Goal: Browse casually: Explore the website without a specific task or goal

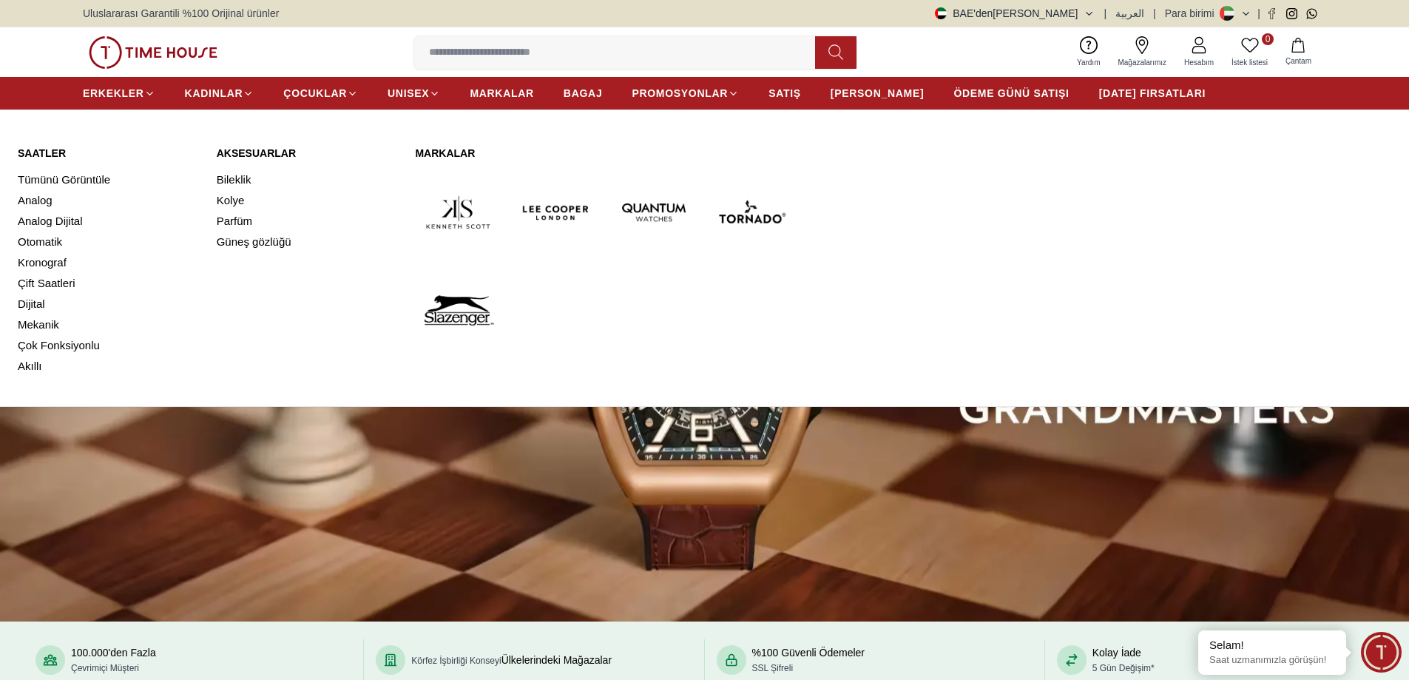
click at [662, 204] on img at bounding box center [654, 212] width 86 height 86
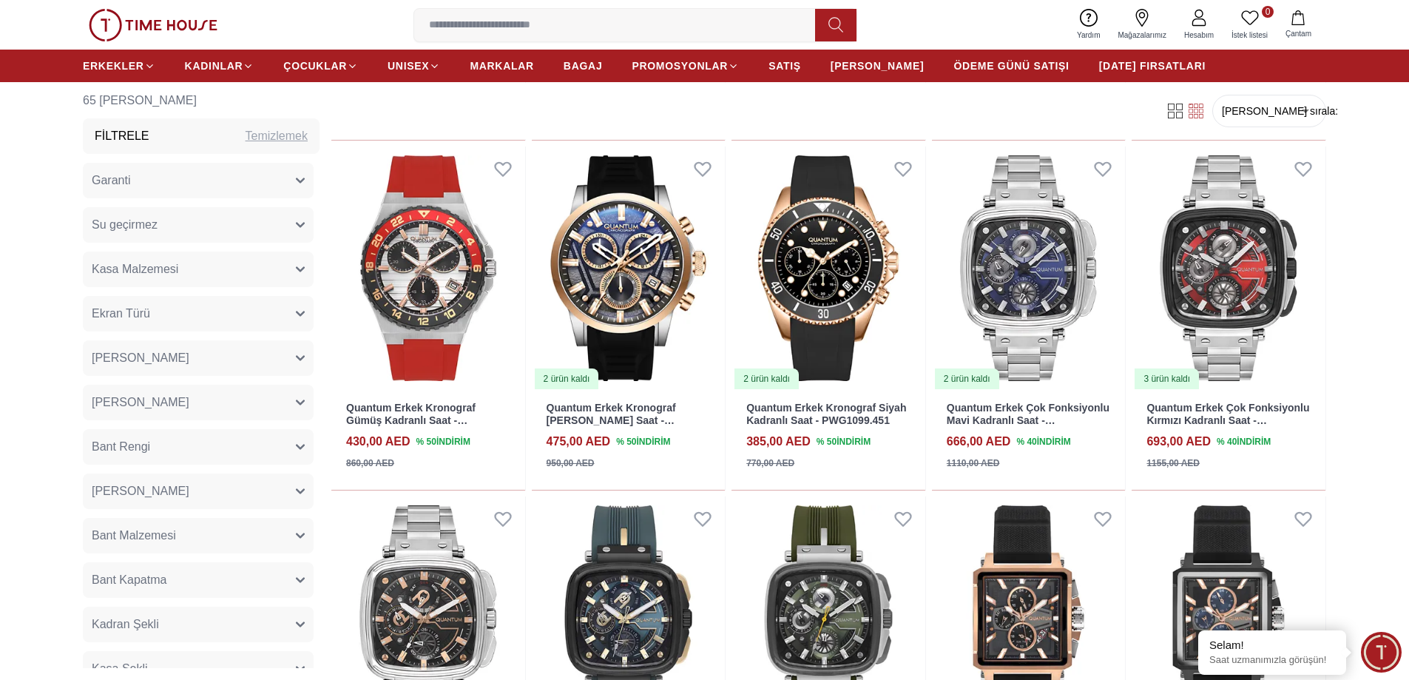
scroll to position [1066, 0]
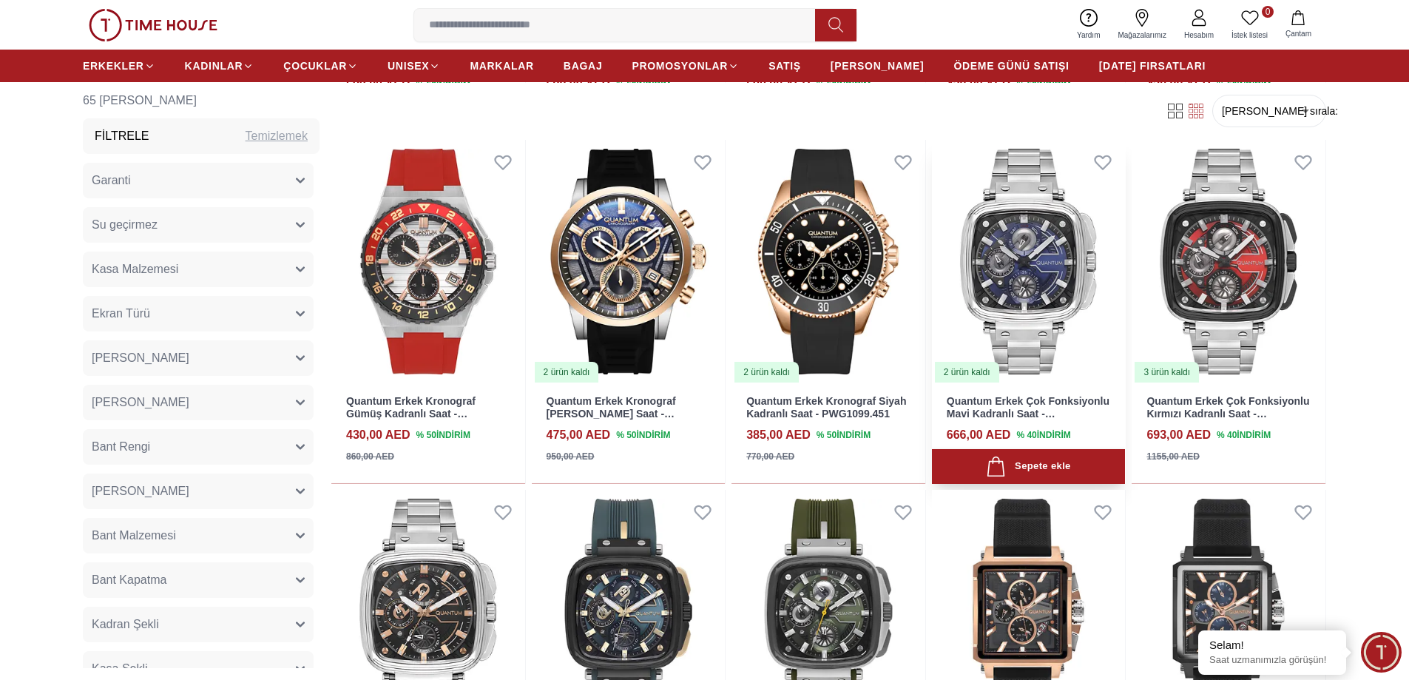
click at [1035, 286] on img at bounding box center [1029, 262] width 194 height 244
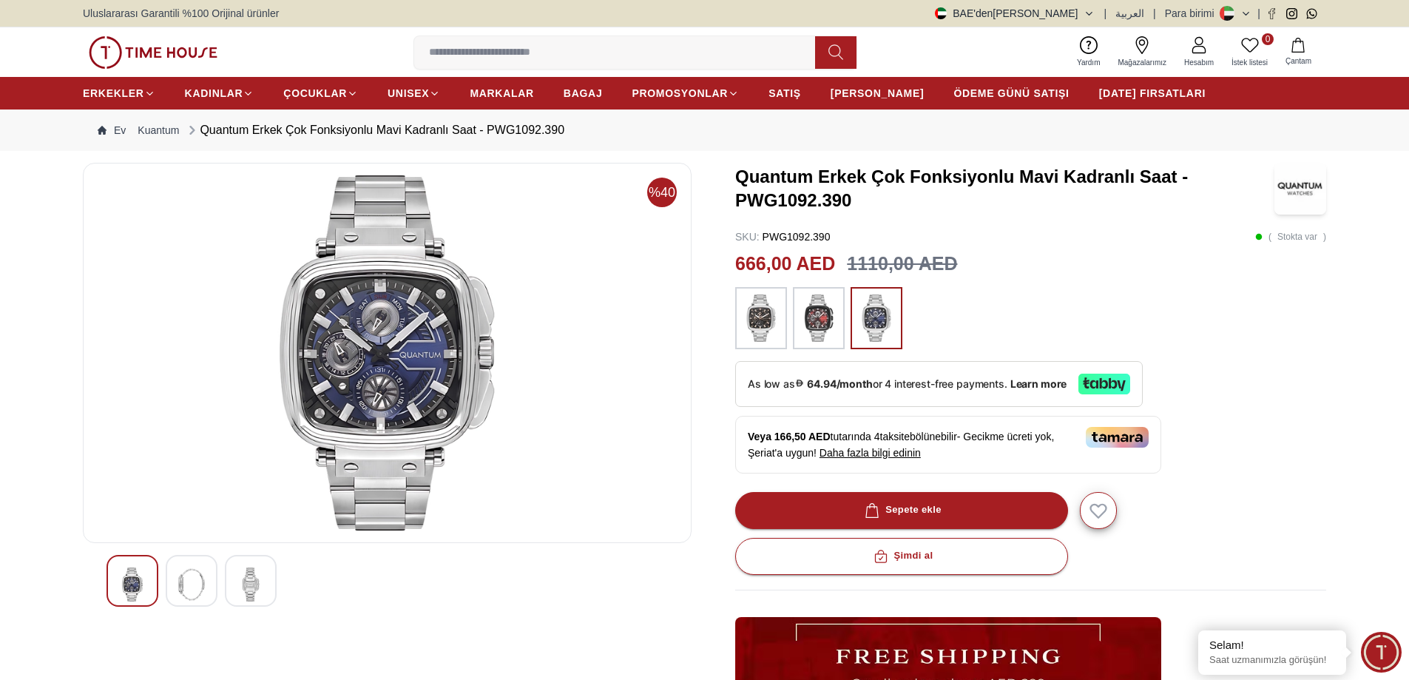
click at [203, 574] on img at bounding box center [191, 584] width 27 height 34
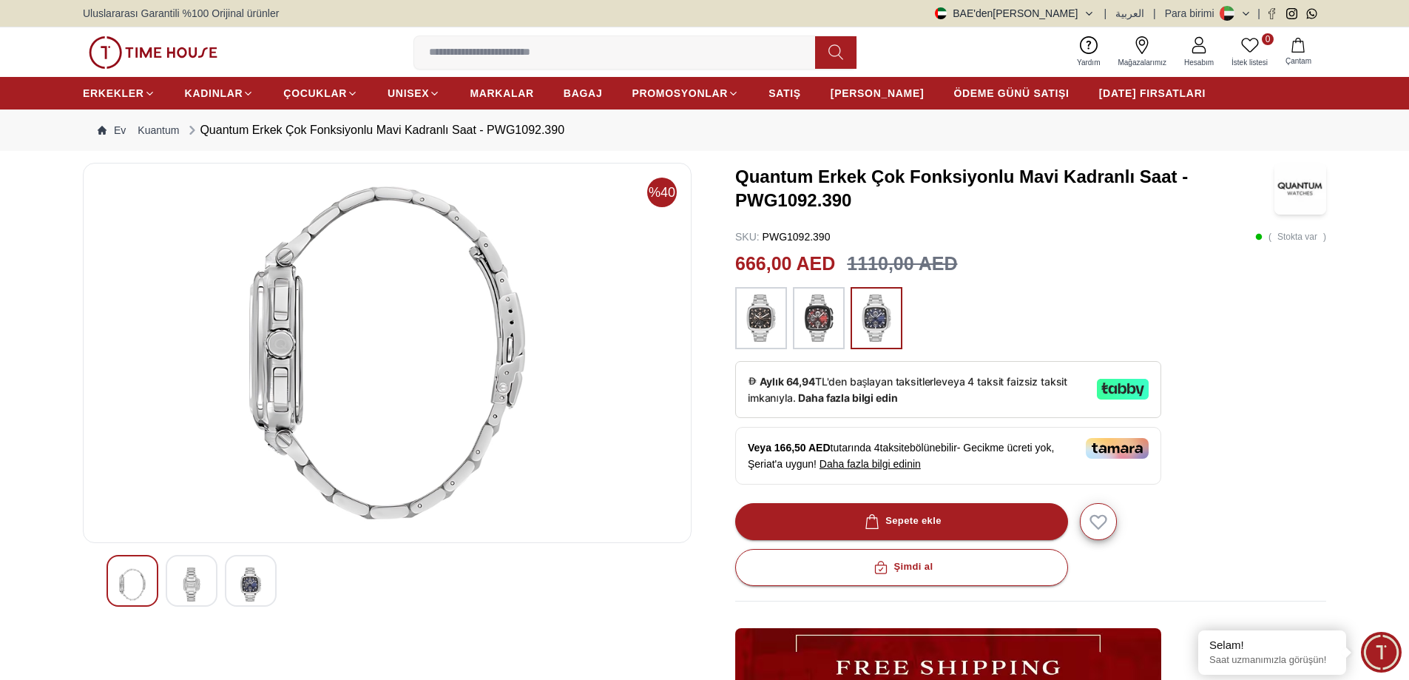
click at [243, 580] on img at bounding box center [251, 584] width 27 height 34
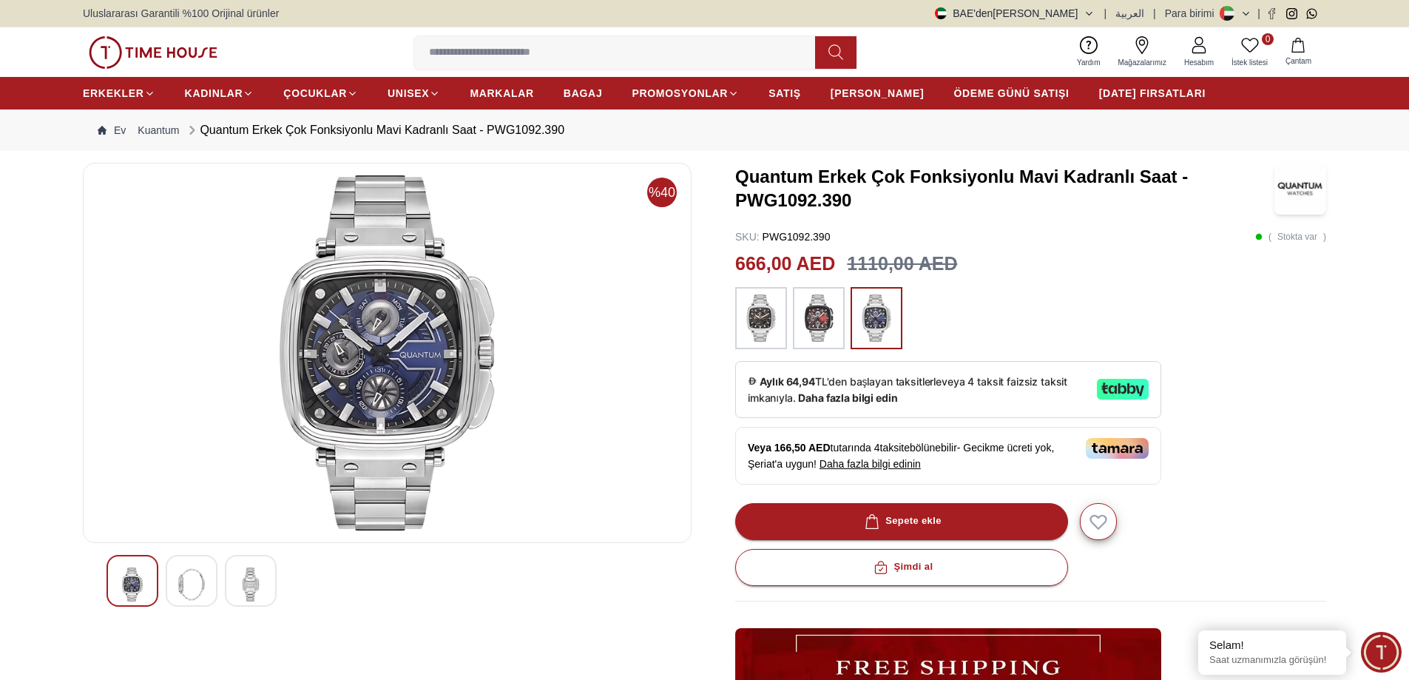
click at [247, 590] on img at bounding box center [251, 584] width 27 height 34
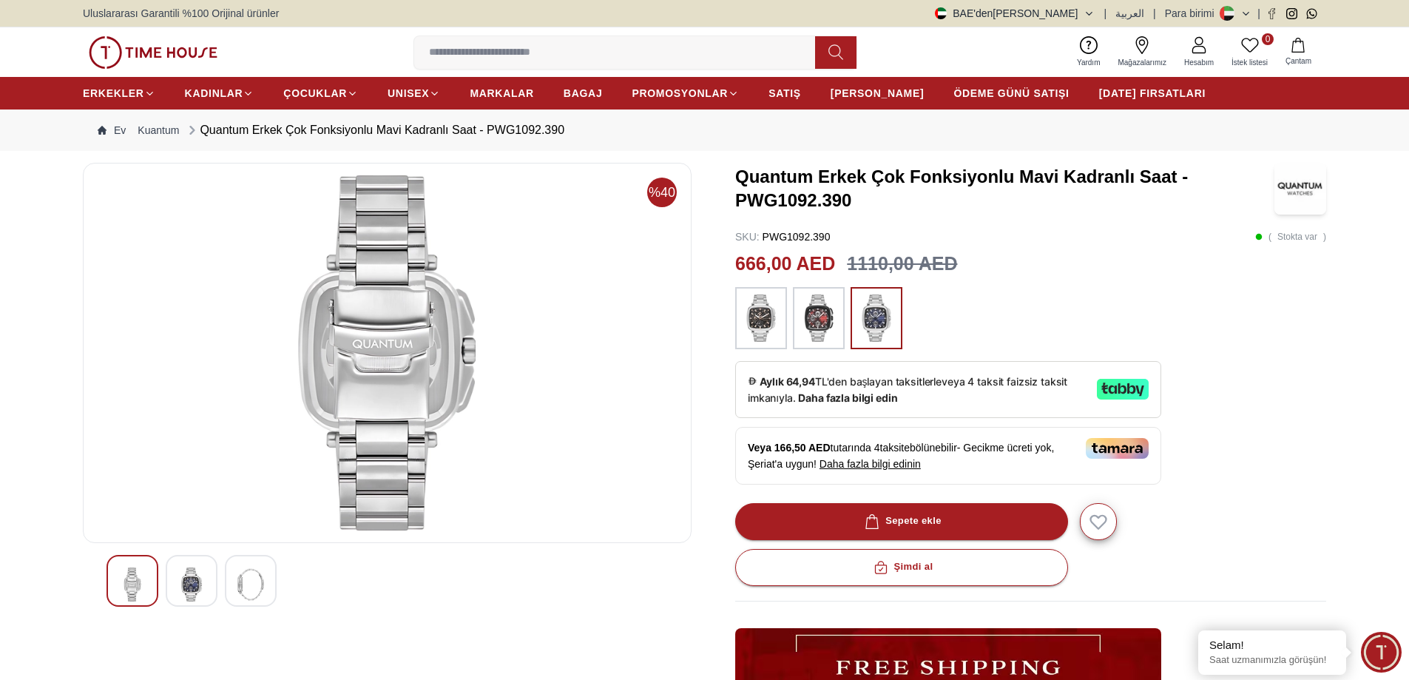
click at [201, 589] on img at bounding box center [191, 584] width 27 height 34
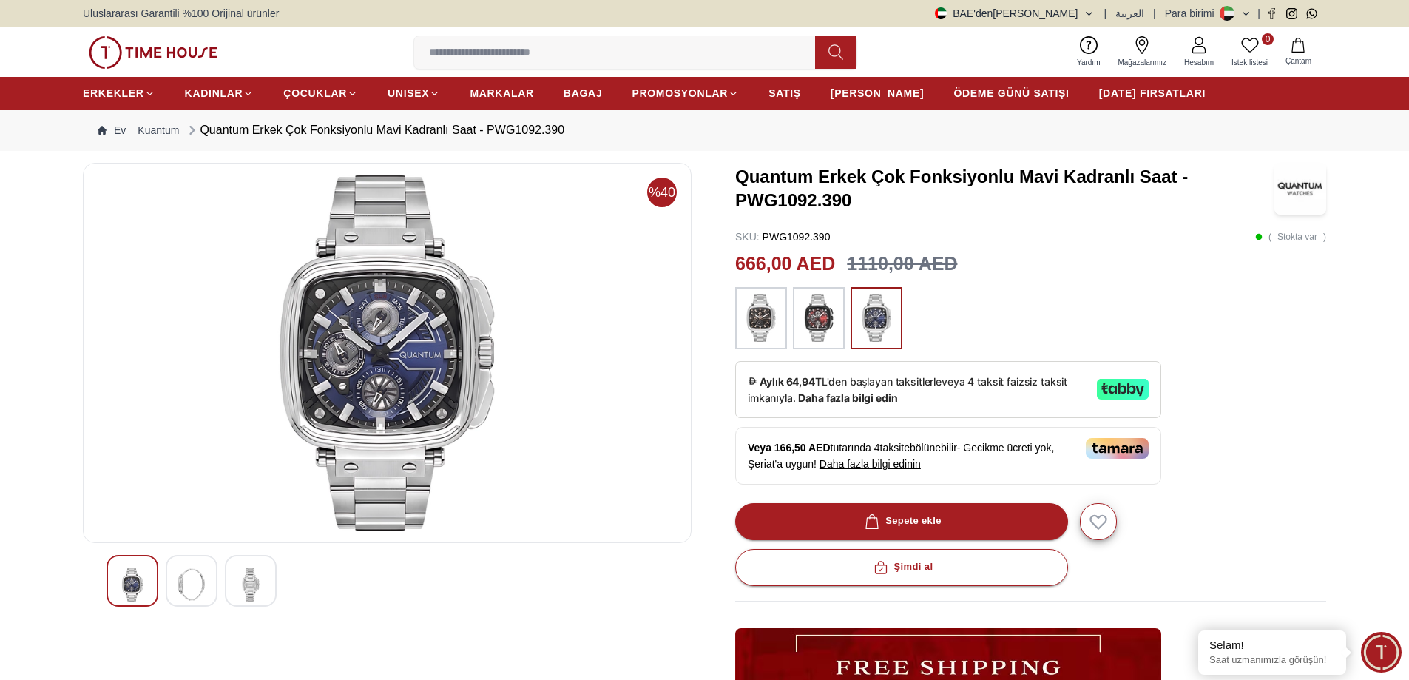
click at [138, 591] on img at bounding box center [132, 584] width 27 height 34
click at [178, 593] on img at bounding box center [191, 584] width 27 height 34
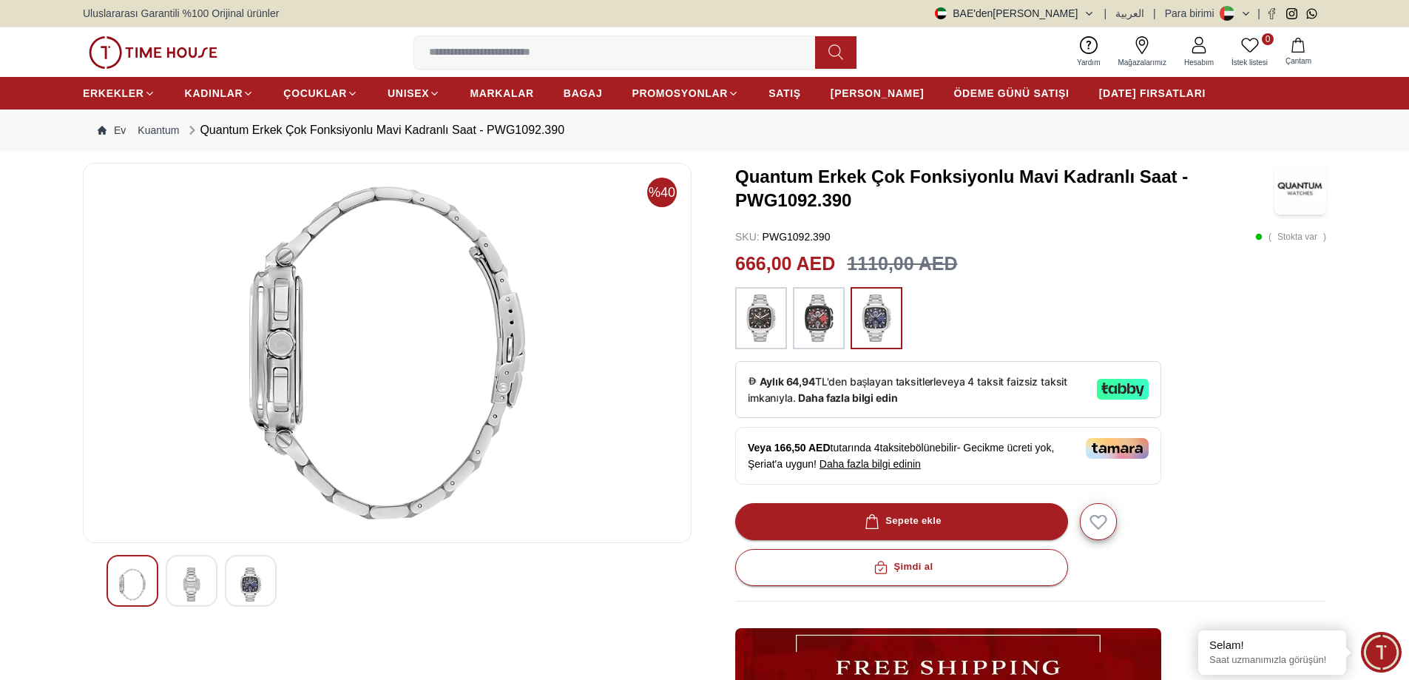
click at [250, 592] on img at bounding box center [251, 584] width 27 height 34
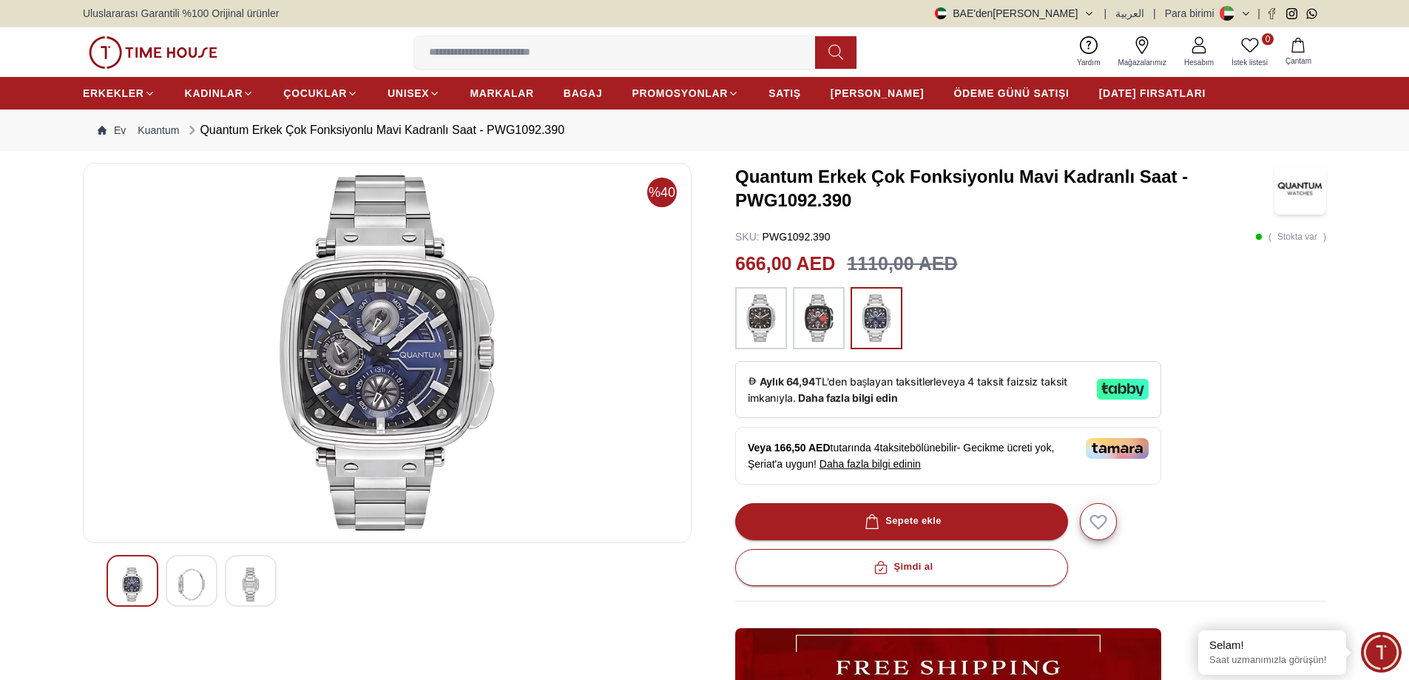
click at [260, 594] on img at bounding box center [251, 584] width 27 height 34
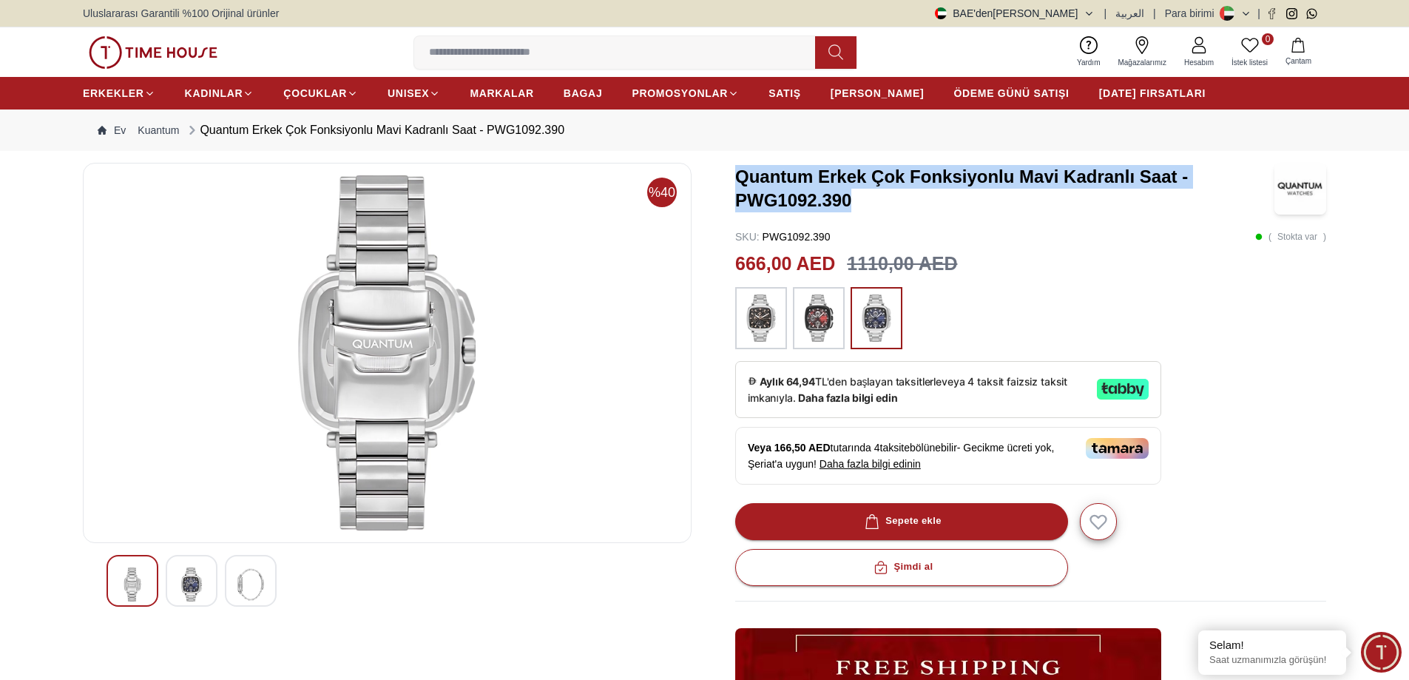
drag, startPoint x: 855, startPoint y: 201, endPoint x: 732, endPoint y: 187, distance: 122.9
click at [732, 187] on div "%40 Quantum Erkek Çok Fonksiyonlu Mavi Kadranlı Saat - PWG1092.390 SKU : PWG109…" at bounding box center [705, 536] width 1244 height 747
copy font "Quantum Erkek Çok Fonksiyonlu Mavi Kadranlı Saat - PWG1092.390"
click at [190, 587] on img at bounding box center [191, 584] width 27 height 34
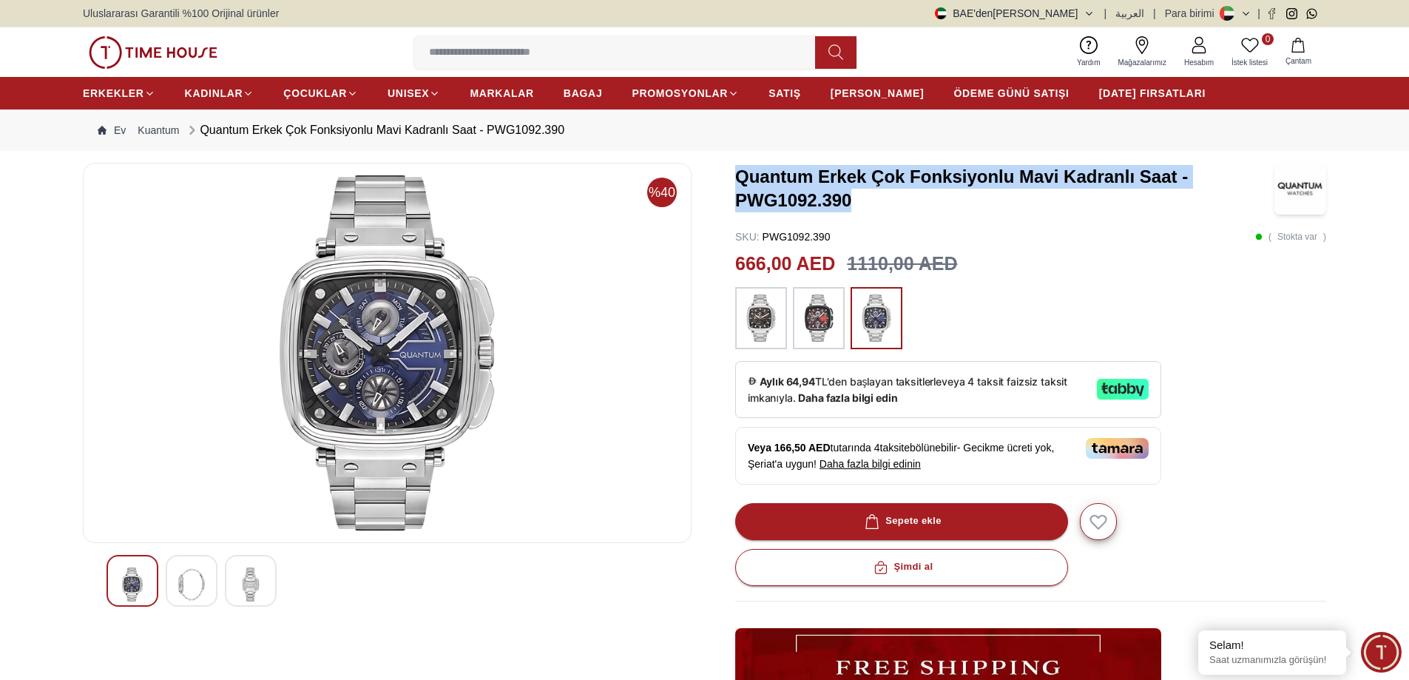
click at [1231, 348] on div at bounding box center [1030, 318] width 591 height 62
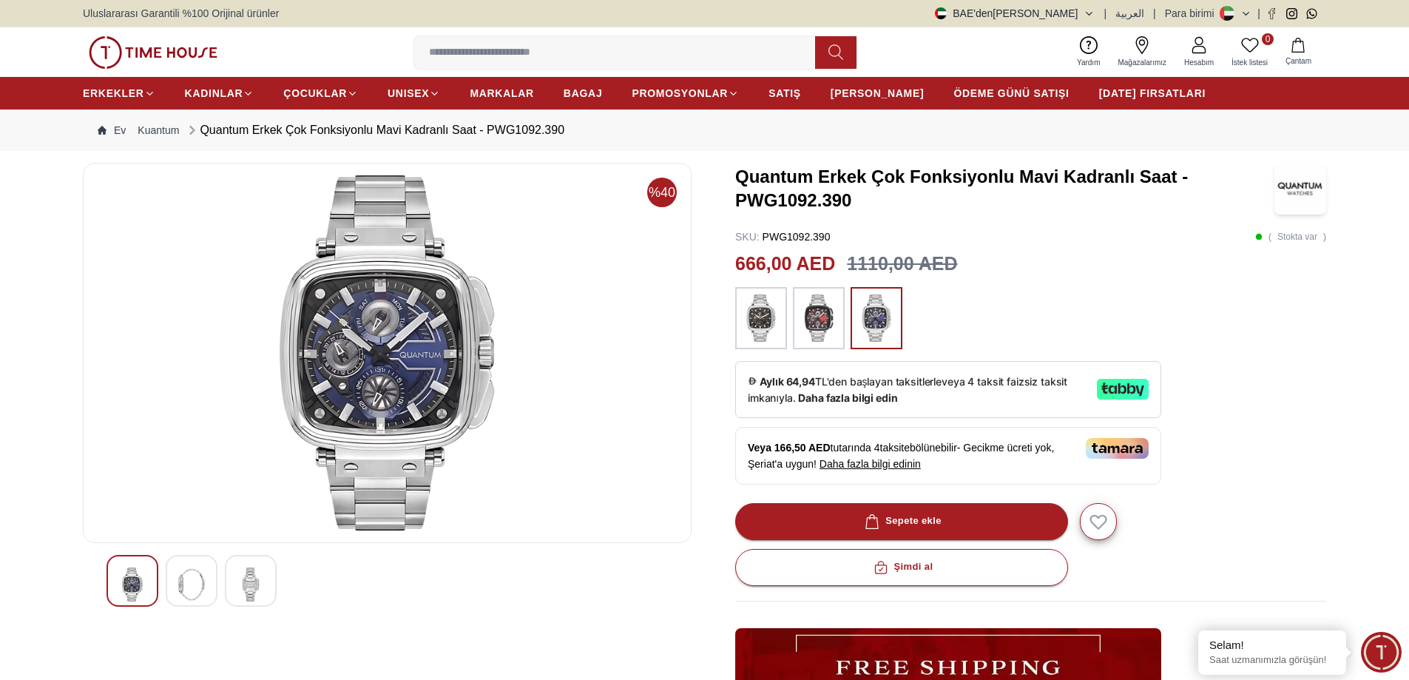
click at [146, 48] on img at bounding box center [153, 52] width 129 height 33
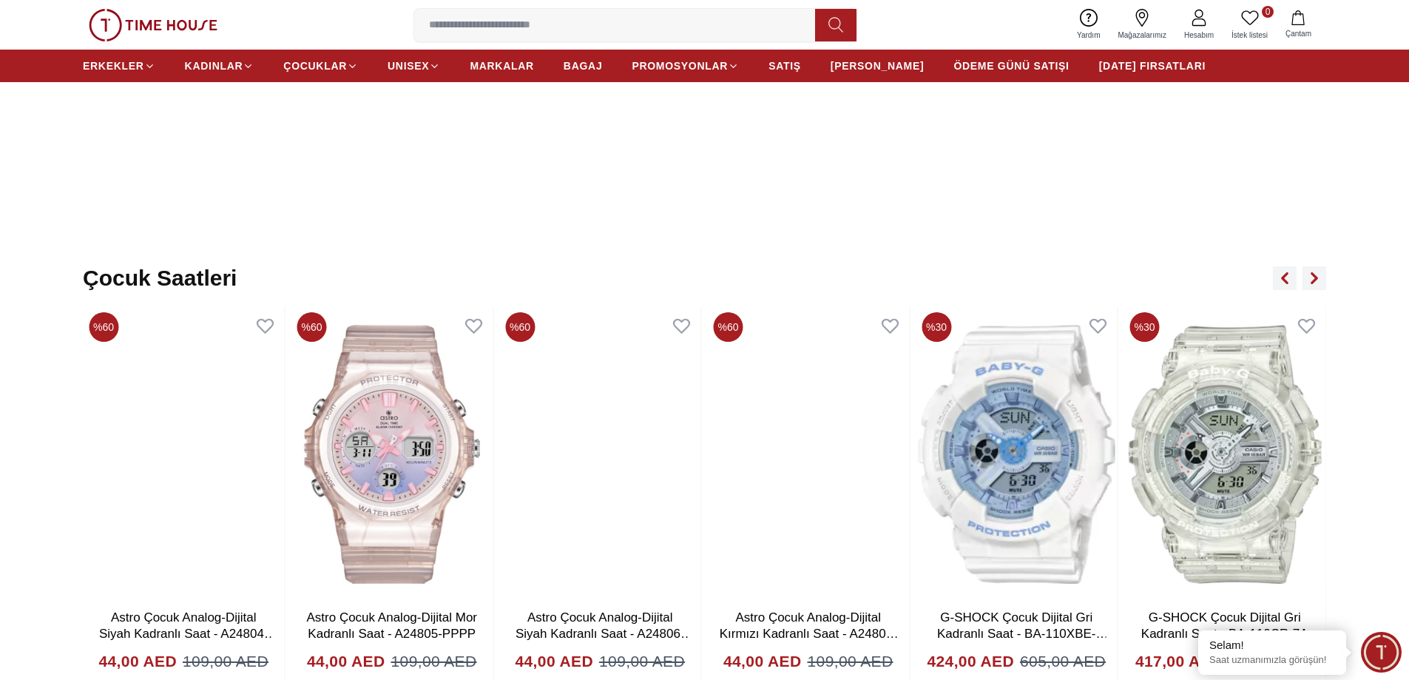
scroll to position [4176, 0]
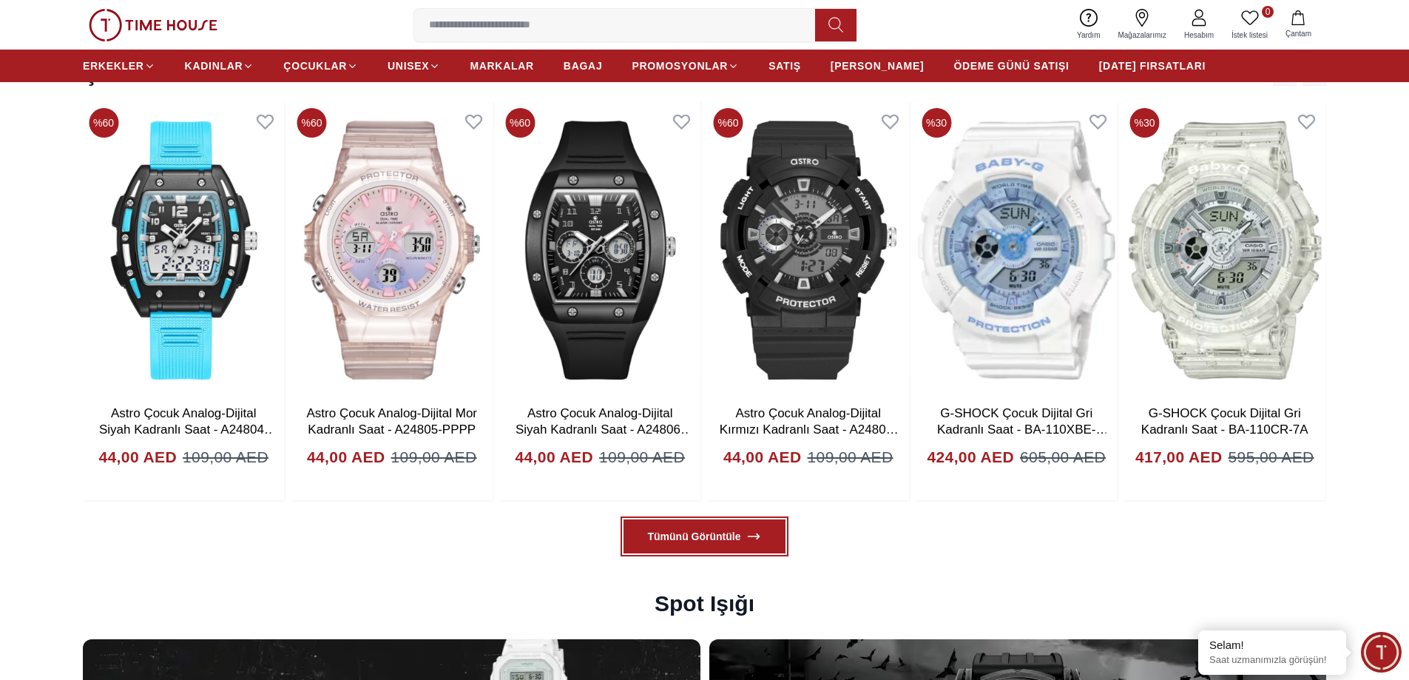
click at [748, 538] on icon at bounding box center [754, 536] width 15 height 15
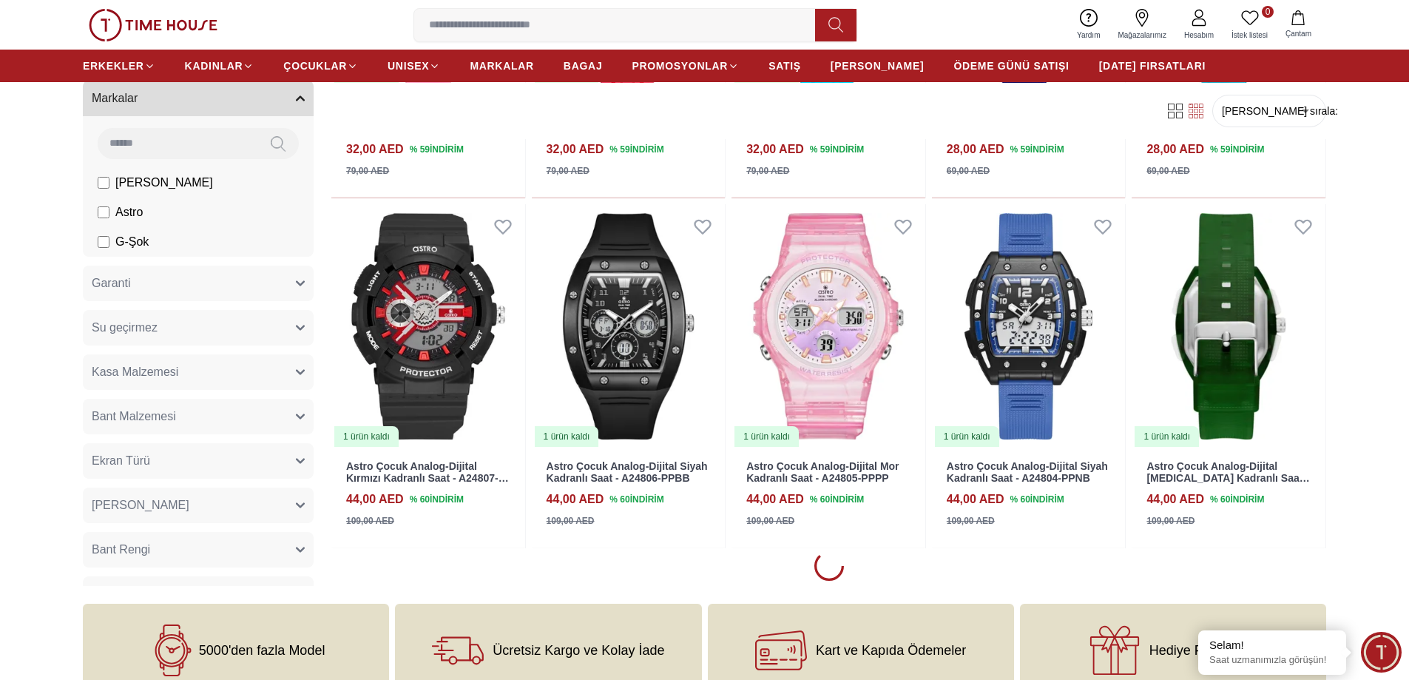
scroll to position [1084, 0]
